Goal: Check status: Check status

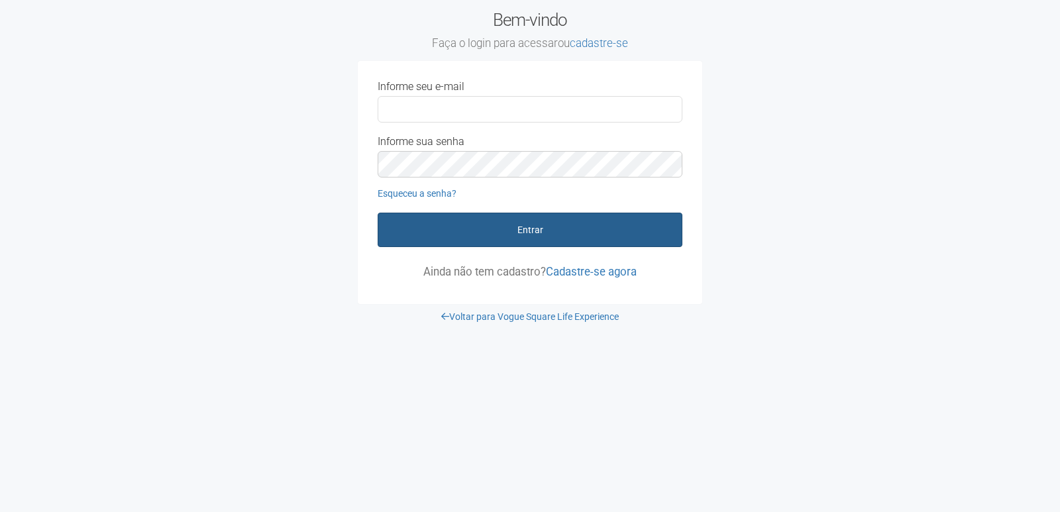
type input "**********"
click at [539, 233] on button "Entrar" at bounding box center [530, 230] width 305 height 34
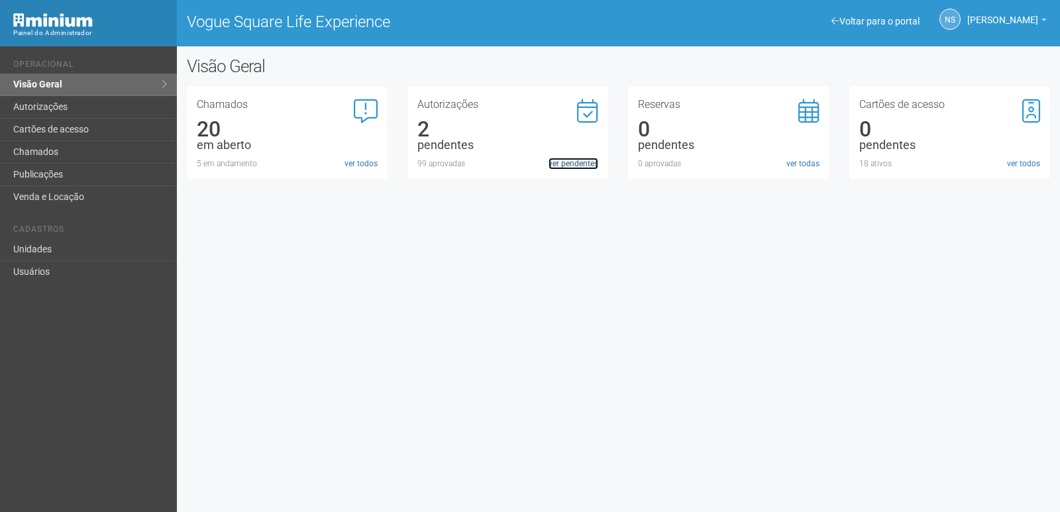
click at [580, 167] on link "ver pendentes" at bounding box center [574, 164] width 50 height 12
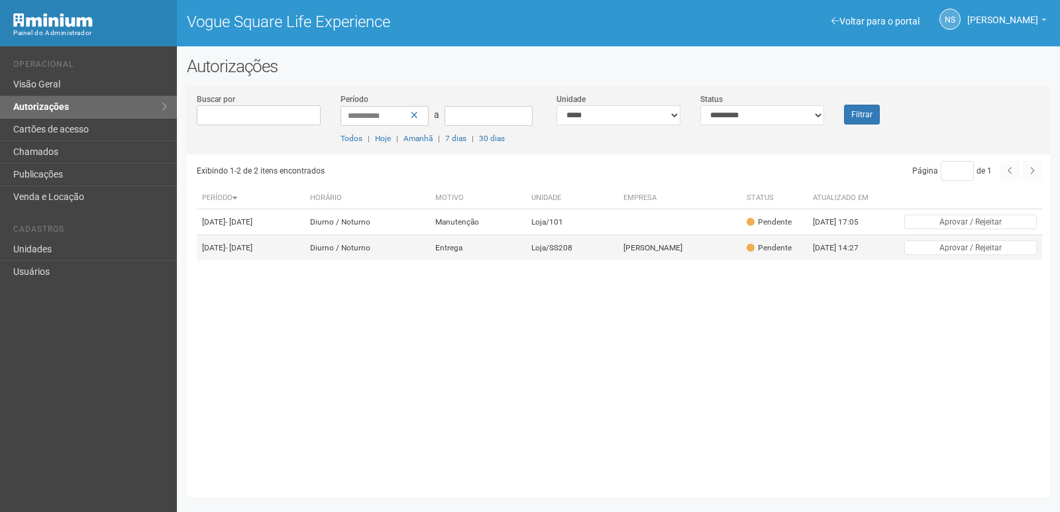
click at [755, 252] on span at bounding box center [751, 248] width 8 height 8
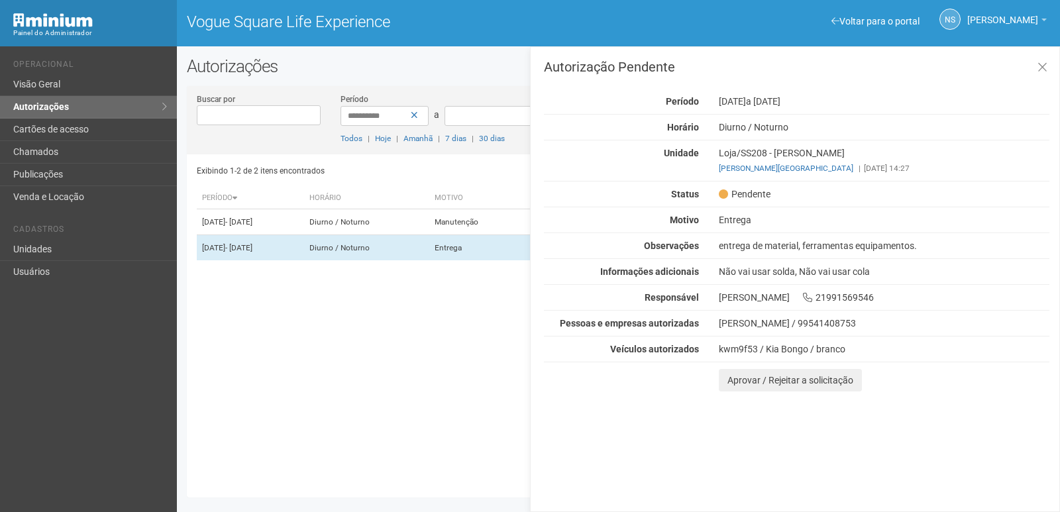
drag, startPoint x: 734, startPoint y: 196, endPoint x: 782, endPoint y: 197, distance: 48.4
click at [782, 197] on div "Pendente" at bounding box center [884, 194] width 350 height 12
click at [775, 193] on div "Pendente" at bounding box center [884, 194] width 350 height 12
drag, startPoint x: 757, startPoint y: 220, endPoint x: 773, endPoint y: 223, distance: 16.8
click at [773, 223] on div "Entrega" at bounding box center [884, 220] width 350 height 12
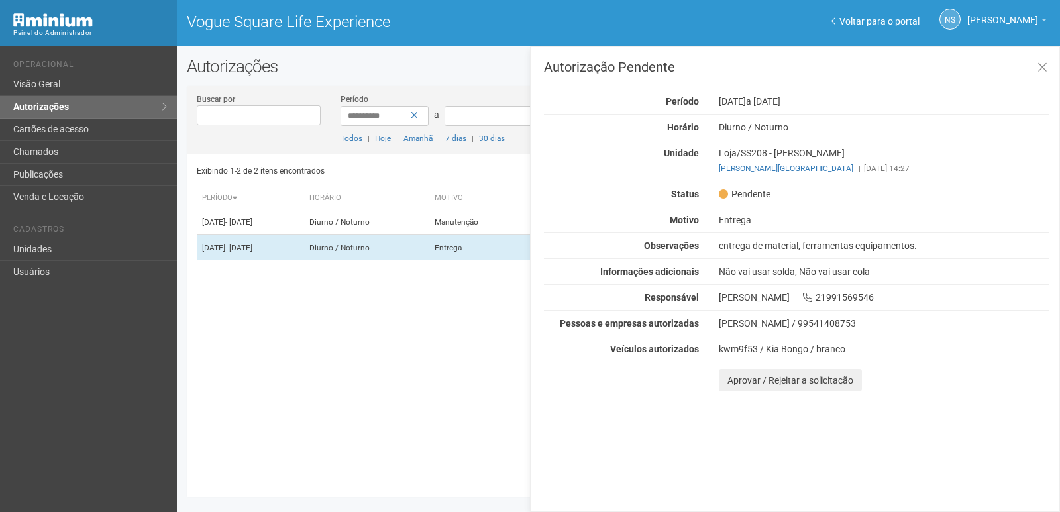
drag, startPoint x: 761, startPoint y: 221, endPoint x: 753, endPoint y: 222, distance: 8.0
click at [759, 221] on div "Entrega" at bounding box center [884, 220] width 350 height 12
click at [748, 223] on div "Entrega" at bounding box center [884, 220] width 350 height 12
click at [1043, 67] on icon at bounding box center [1043, 67] width 10 height 13
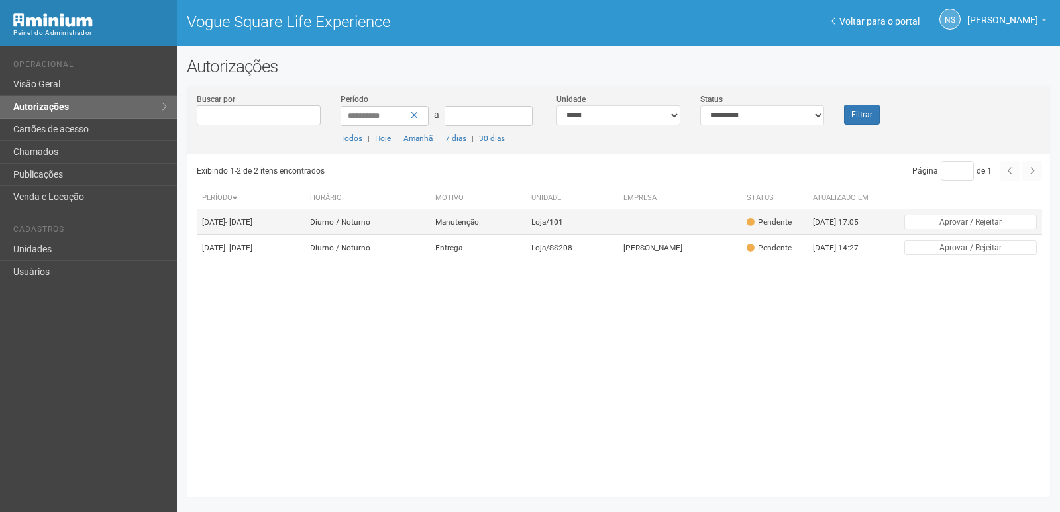
click at [431, 232] on td "Diurno / Noturno" at bounding box center [368, 222] width 126 height 26
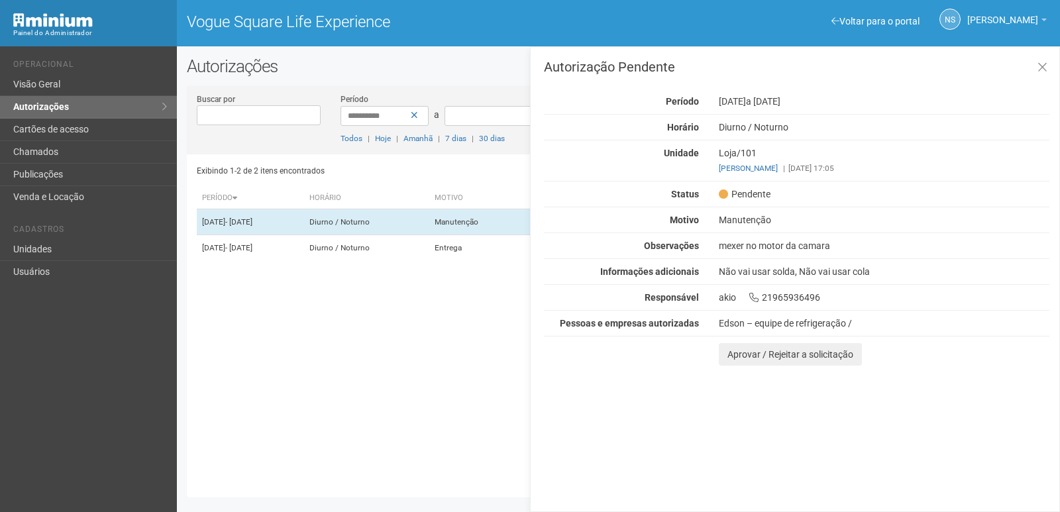
drag, startPoint x: 853, startPoint y: 320, endPoint x: 692, endPoint y: 331, distance: 160.7
click at [692, 331] on div "Autorização Pendente Período [DATE] a [DATE] [GEOGRAPHIC_DATA] [GEOGRAPHIC_DATA…" at bounding box center [797, 212] width 506 height 305
click at [1045, 69] on icon at bounding box center [1043, 67] width 10 height 13
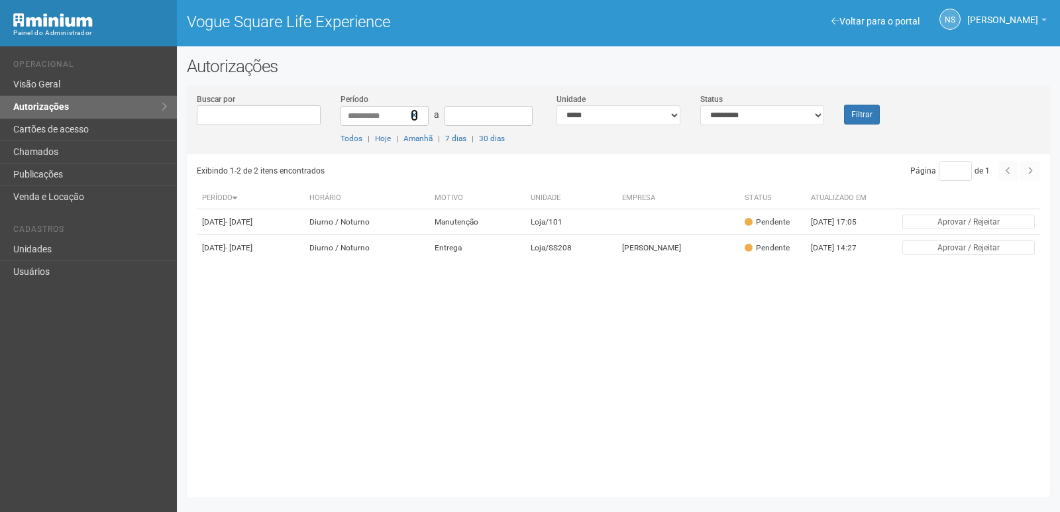
click at [417, 115] on icon at bounding box center [414, 115] width 7 height 9
click at [851, 111] on button "Filtrar" at bounding box center [862, 115] width 36 height 20
